Goal: Register for event/course

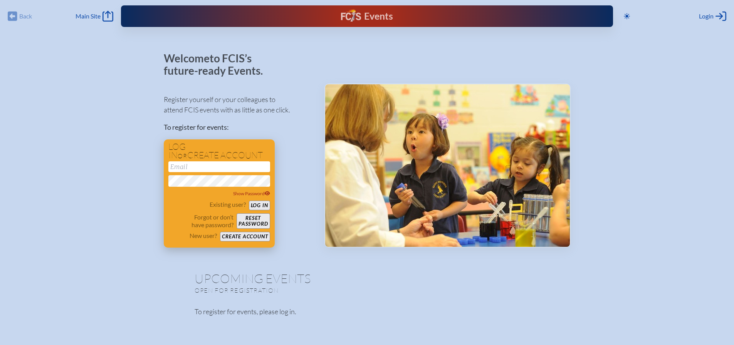
type input "[EMAIL_ADDRESS][DOMAIN_NAME]"
click at [259, 202] on button "Log in" at bounding box center [259, 206] width 21 height 10
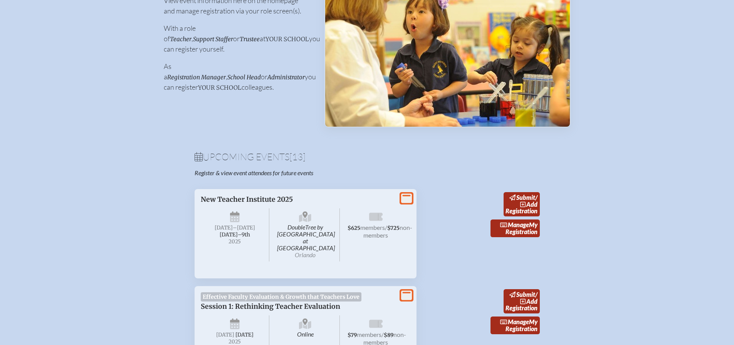
scroll to position [154, 0]
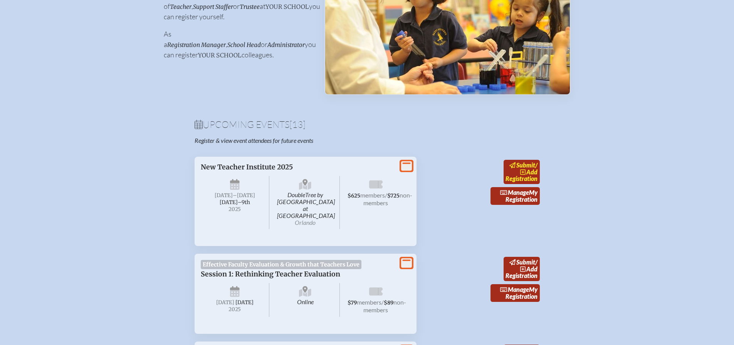
click at [532, 168] on span "add" at bounding box center [531, 171] width 11 height 7
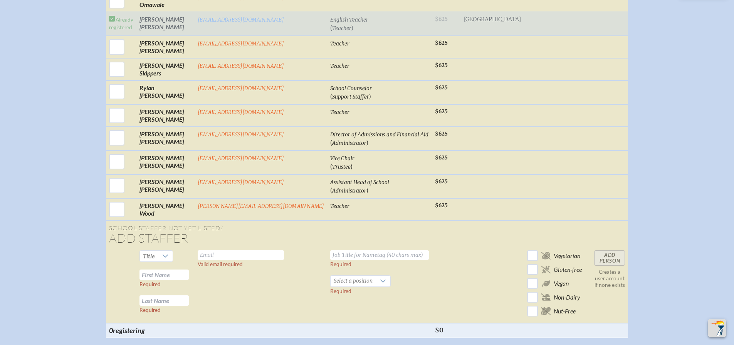
scroll to position [924, 0]
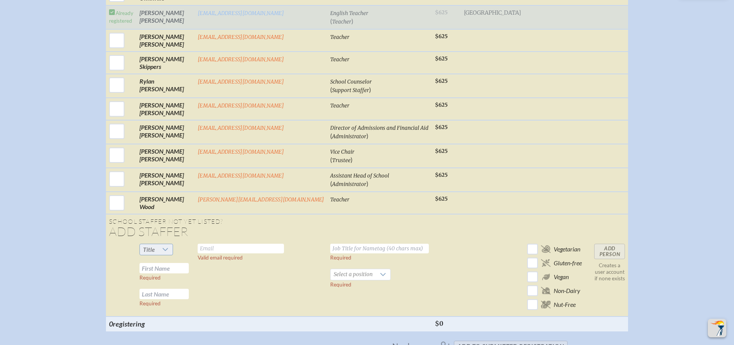
click at [168, 247] on icon at bounding box center [165, 250] width 6 height 6
click at [171, 288] on span "Ms." at bounding box center [168, 289] width 9 height 8
click at [189, 265] on input "text" at bounding box center [163, 268] width 49 height 10
type input "[PERSON_NAME]"
type input "Clementi"
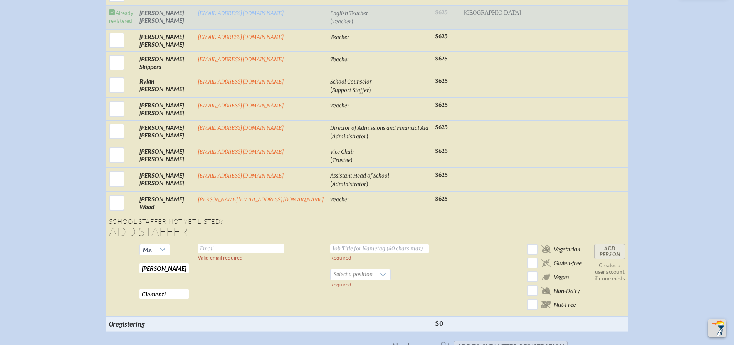
click at [237, 241] on td "Valid email required" at bounding box center [261, 279] width 133 height 76
click at [234, 244] on input "text" at bounding box center [241, 249] width 86 height 10
type input "[EMAIL_ADDRESS][DOMAIN_NAME]"
type input "Assistant Director of Speech and Debate"
click at [338, 269] on span "Select a position" at bounding box center [353, 274] width 45 height 11
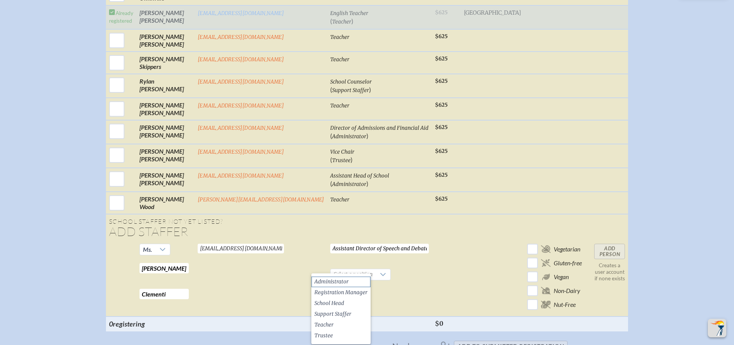
click at [357, 283] on li "Administrator" at bounding box center [340, 282] width 59 height 11
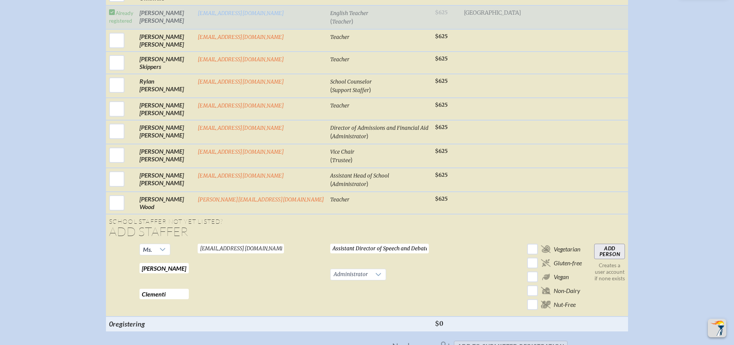
click at [594, 244] on input "Add Person" at bounding box center [609, 251] width 31 height 15
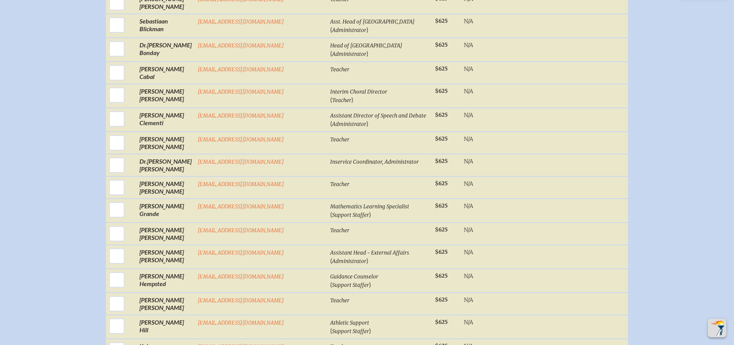
scroll to position [387, 0]
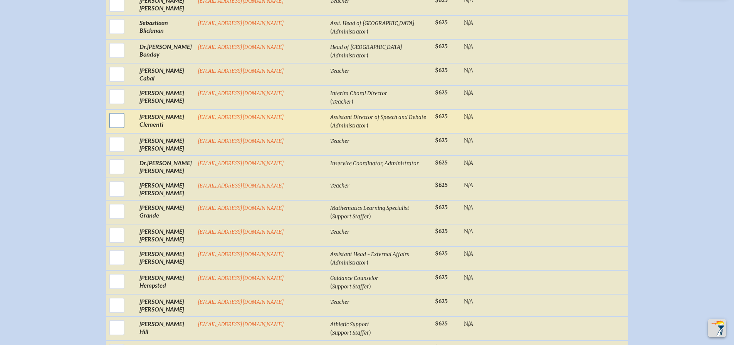
click at [126, 111] on input "checkbox" at bounding box center [116, 120] width 19 height 19
checkbox input "true"
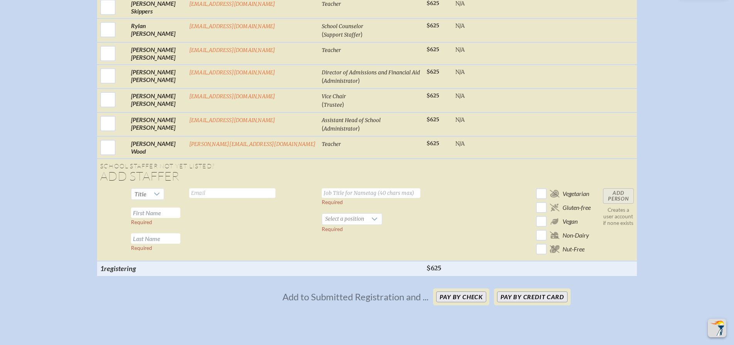
scroll to position [1196, 0]
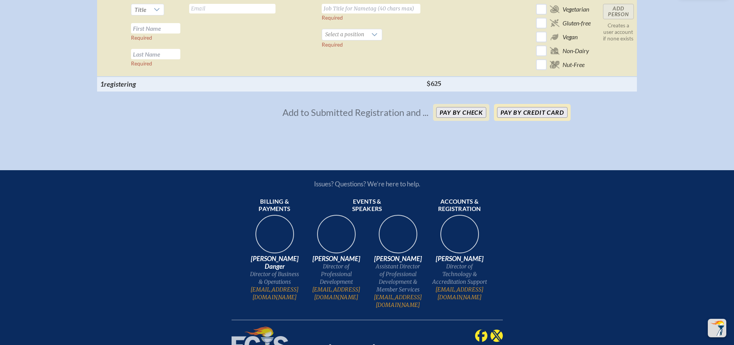
click at [529, 114] on button "Pay by Credit Card" at bounding box center [532, 112] width 70 height 11
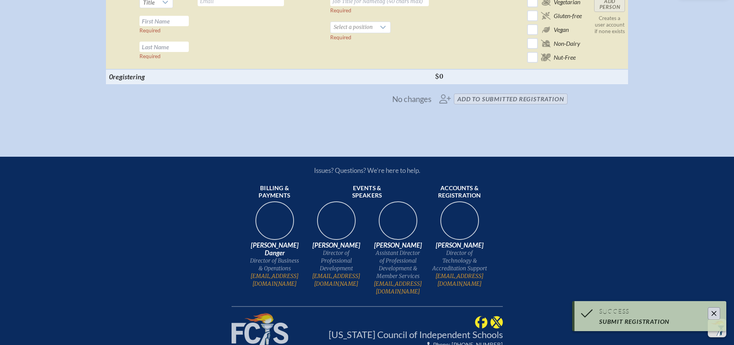
scroll to position [1188, 0]
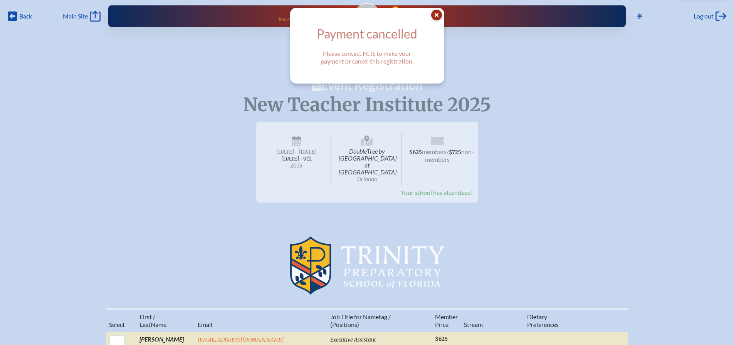
click at [440, 17] on icon at bounding box center [436, 15] width 11 height 11
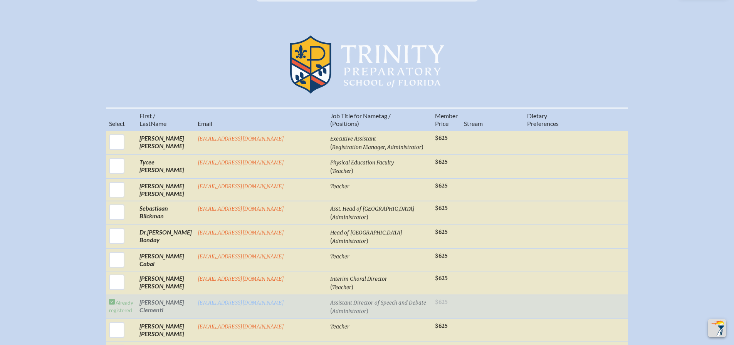
scroll to position [193, 0]
